Goal: Check status

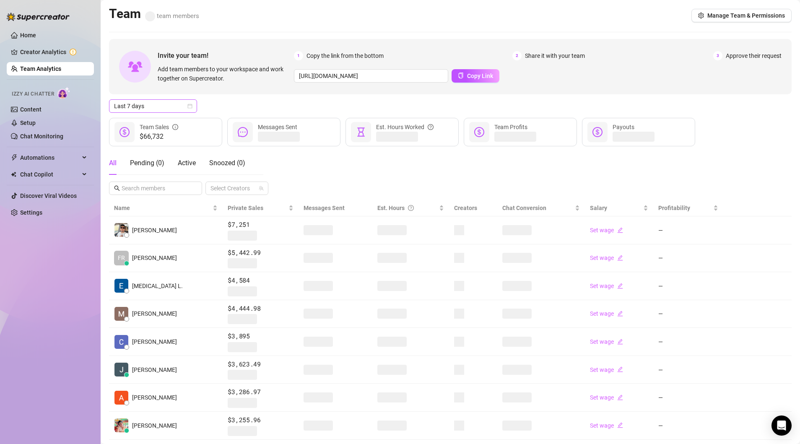
click at [191, 103] on span "Last 7 days" at bounding box center [153, 106] width 78 height 13
click at [141, 174] on div "Custom date" at bounding box center [153, 176] width 75 height 9
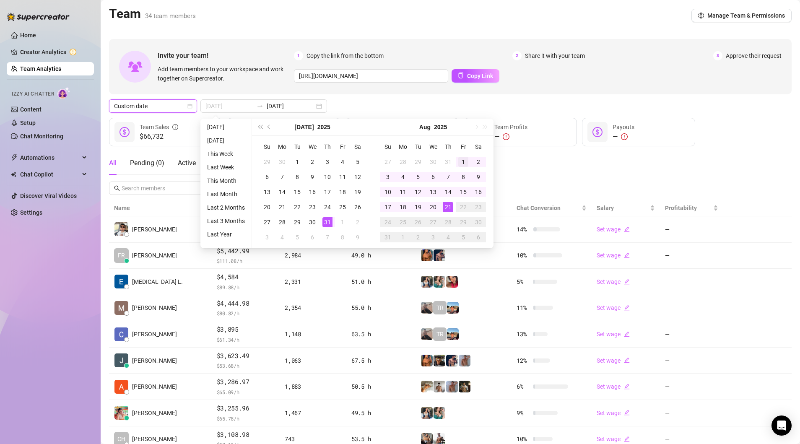
type input "[DATE]"
click at [456, 162] on td "1" at bounding box center [463, 161] width 15 height 15
type input "[DATE]"
click at [430, 206] on div "20" at bounding box center [433, 207] width 10 height 10
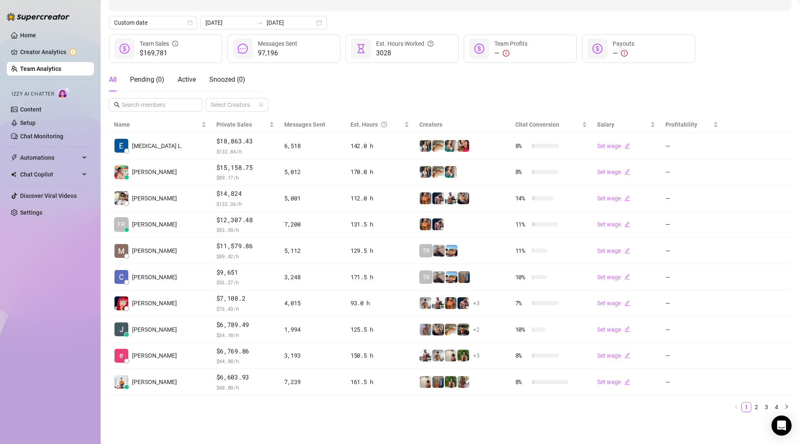
scroll to position [80, 0]
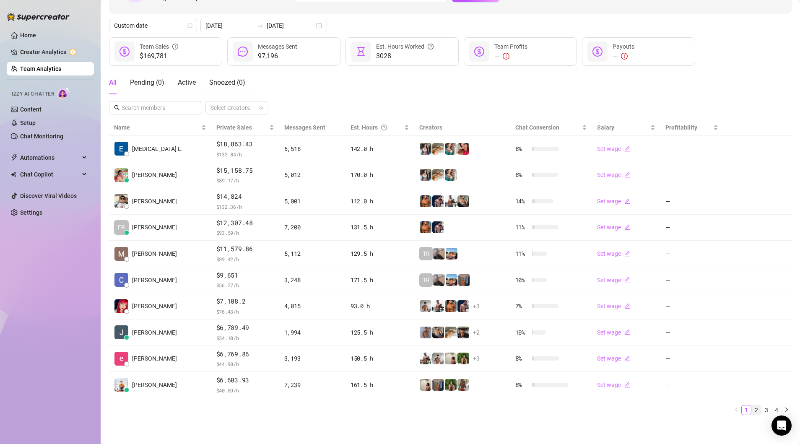
click at [756, 409] on link "2" at bounding box center [756, 409] width 9 height 9
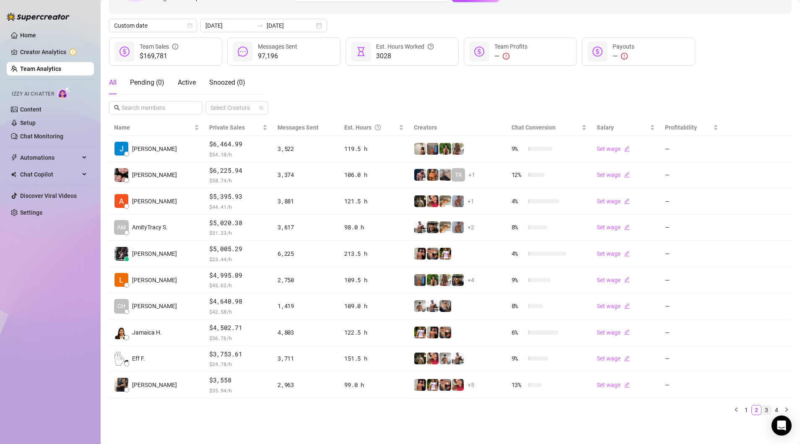
click at [767, 408] on link "3" at bounding box center [766, 409] width 9 height 9
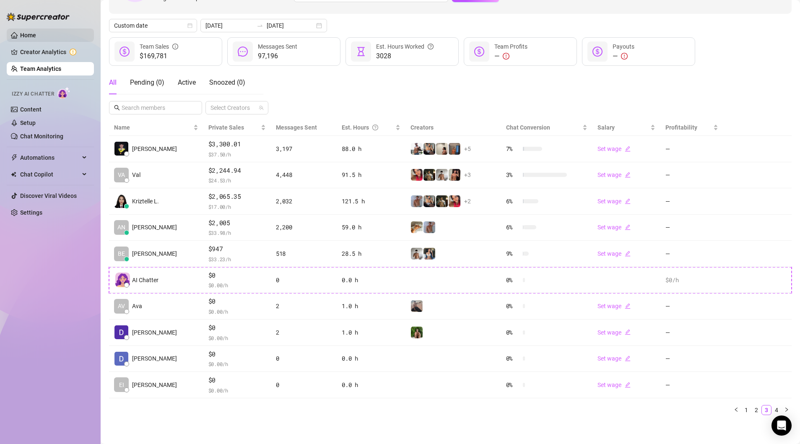
click at [36, 32] on link "Home" at bounding box center [28, 35] width 16 height 7
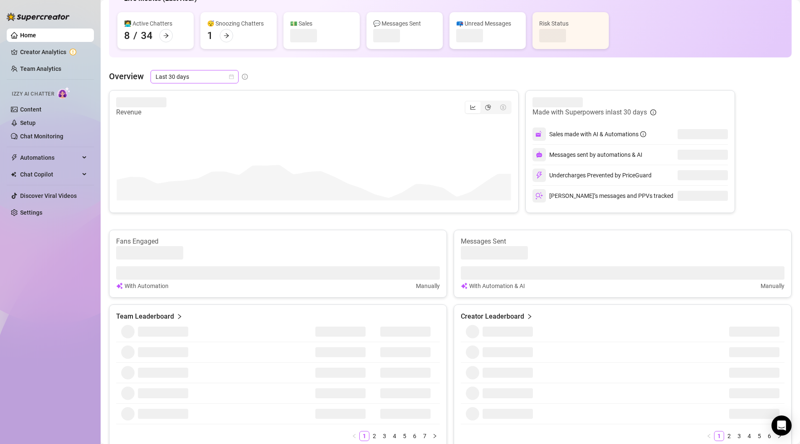
click at [233, 57] on div "👋 Hey, [PERSON_NAME] Check Circe Management's achievements with Supercreator $5…" at bounding box center [450, 241] width 682 height 632
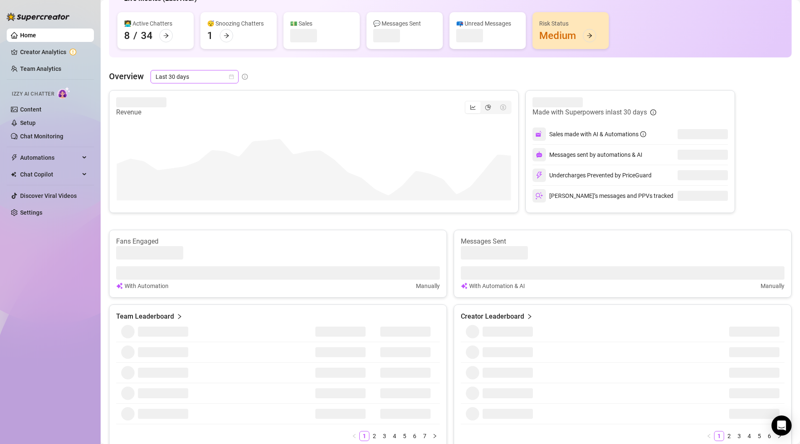
click at [231, 77] on icon "calendar" at bounding box center [231, 76] width 5 height 5
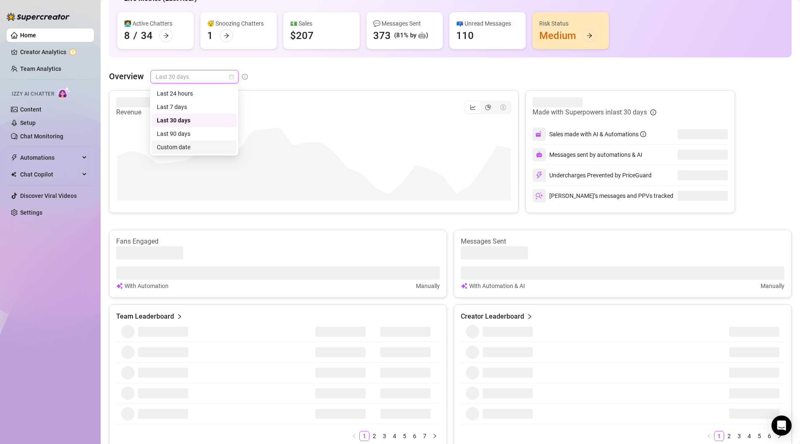
click at [185, 144] on div "Custom date" at bounding box center [194, 147] width 75 height 9
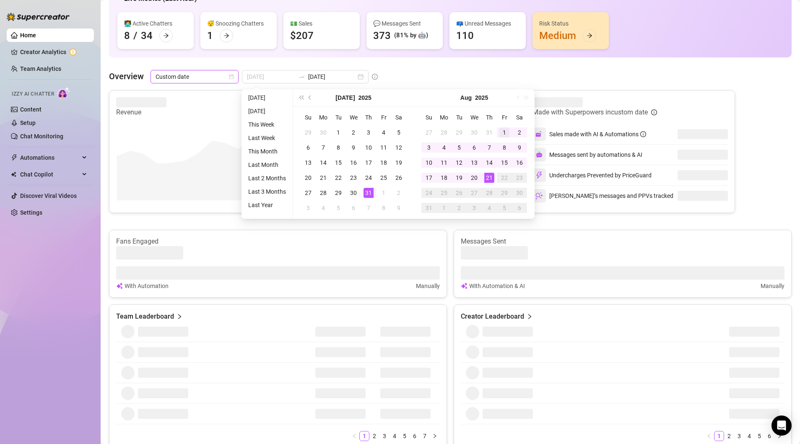
type input "[DATE]"
click at [504, 132] on div "1" at bounding box center [504, 132] width 10 height 10
type input "[DATE]"
click at [491, 179] on div "21" at bounding box center [489, 178] width 10 height 10
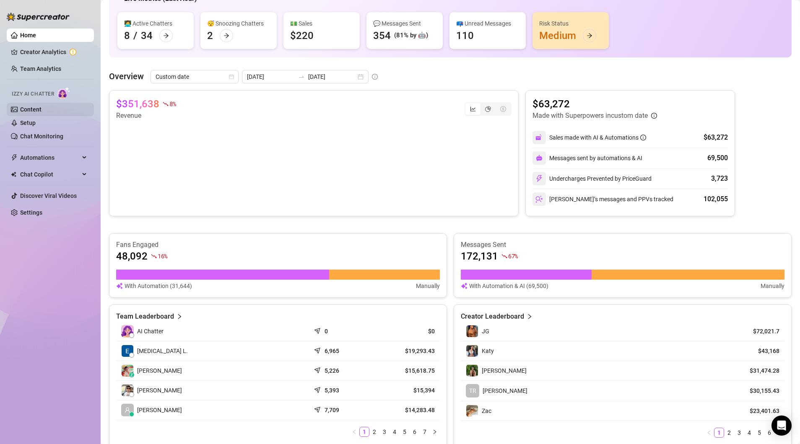
scroll to position [80, 0]
